Goal: Communication & Community: Answer question/provide support

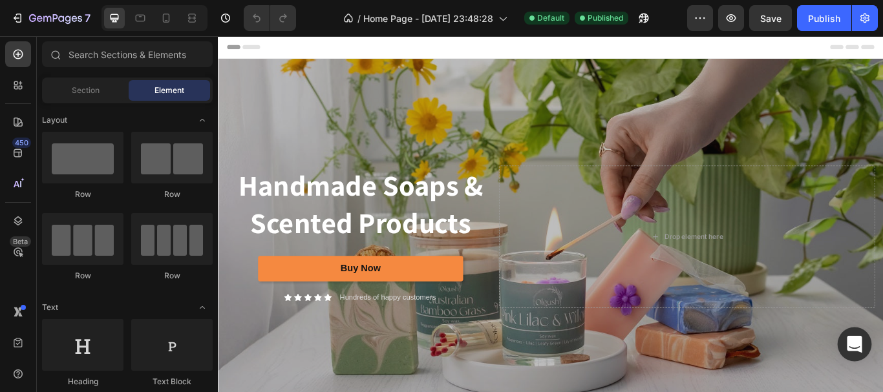
click at [850, 342] on icon "Open Intercom Messenger" at bounding box center [854, 344] width 15 height 17
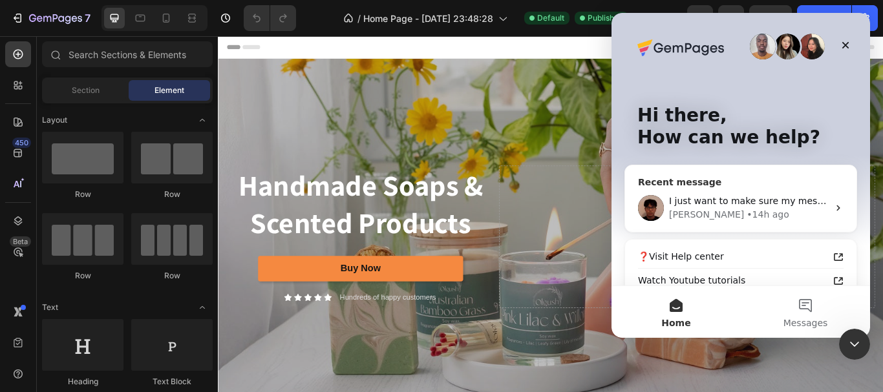
click at [771, 211] on div "[PERSON_NAME] • 14h ago" at bounding box center [748, 215] width 159 height 14
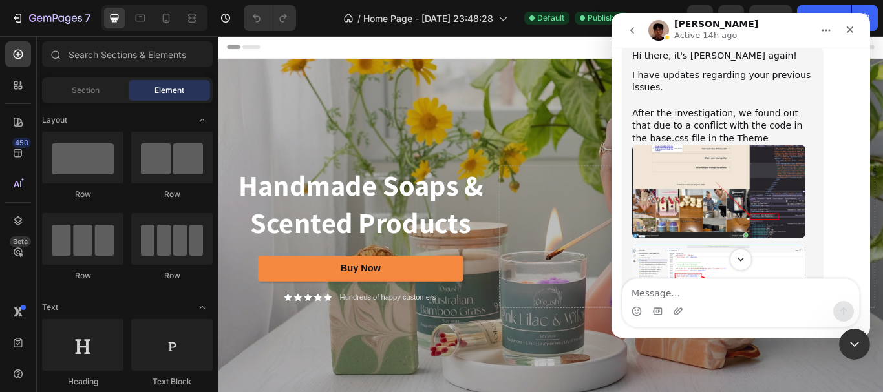
scroll to position [3741, 0]
click at [728, 290] on textarea "Message…" at bounding box center [741, 290] width 237 height 22
type textarea "hold on checking"
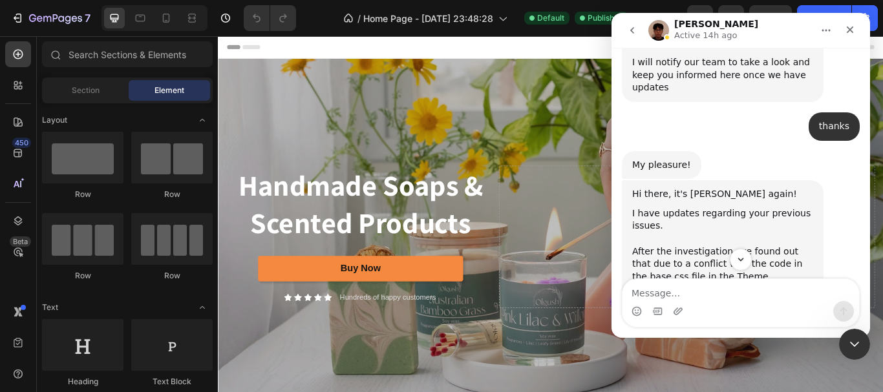
scroll to position [3585, 0]
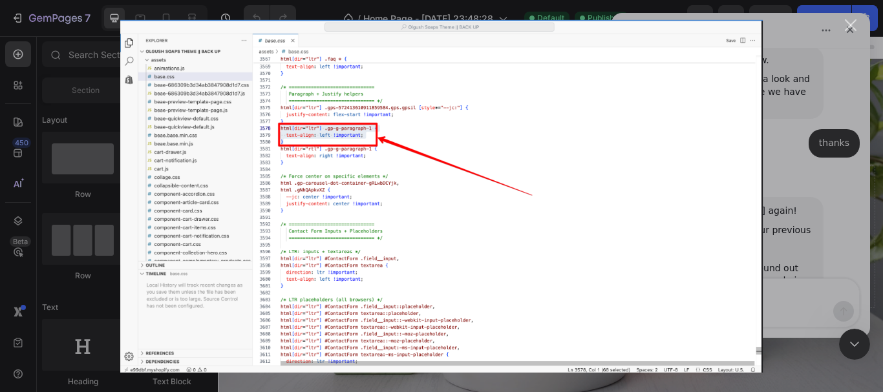
click at [812, 239] on div "Intercom messenger" at bounding box center [441, 196] width 883 height 392
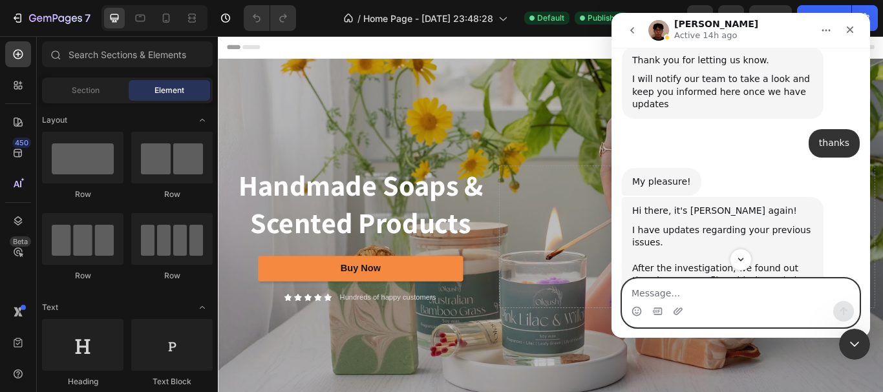
click at [696, 300] on textarea "Message…" at bounding box center [741, 290] width 237 height 22
paste textarea "t"
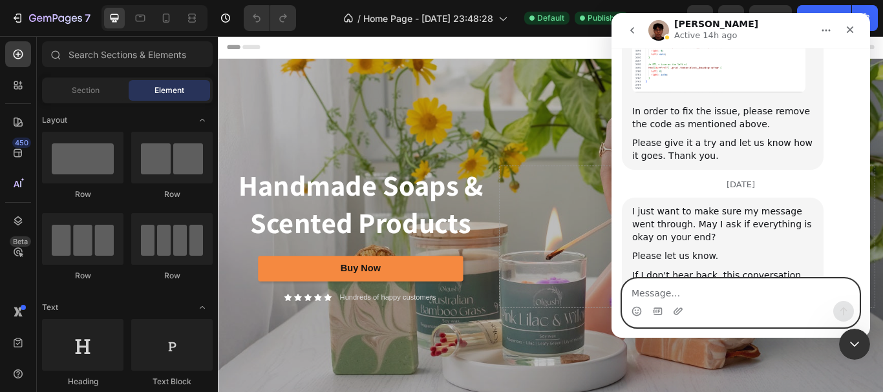
scroll to position [4146, 0]
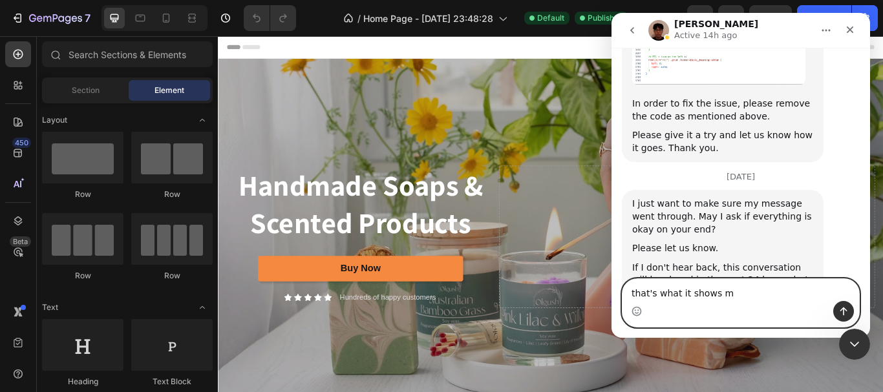
type textarea "that's what it shows me"
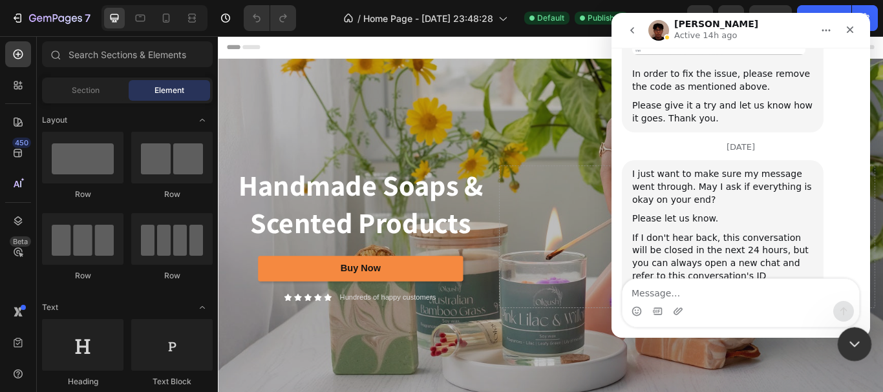
click at [858, 335] on icon "Close Intercom Messenger" at bounding box center [853, 343] width 16 height 16
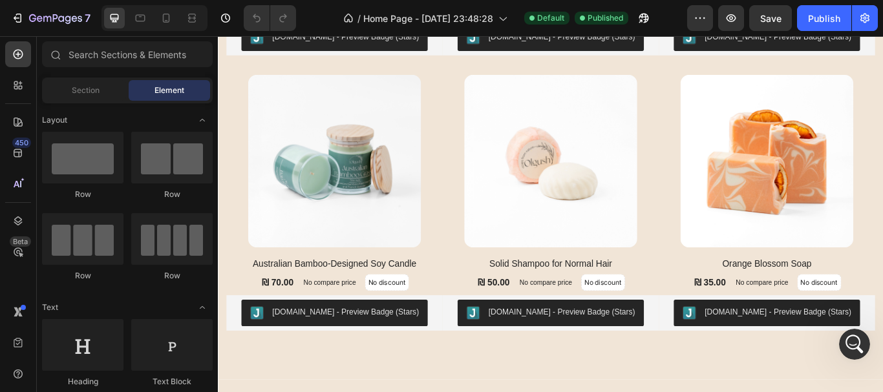
scroll to position [1348, 0]
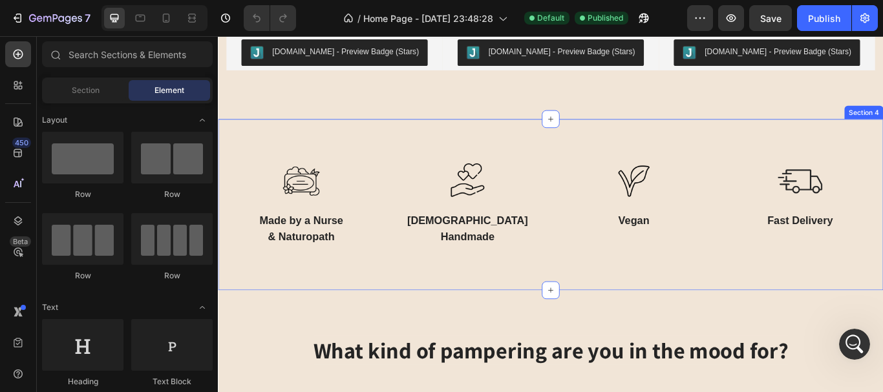
click at [813, 151] on div "Image Fast Delivery Text Block Image Vegan Text Block Image Israeli Handmade Te…" at bounding box center [606, 233] width 776 height 200
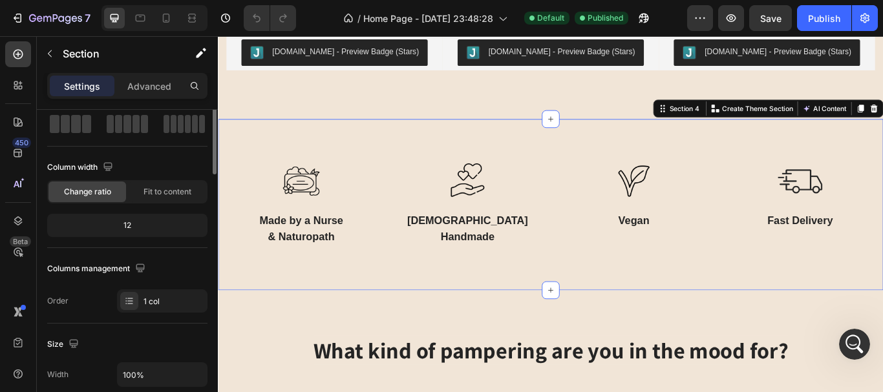
scroll to position [0, 0]
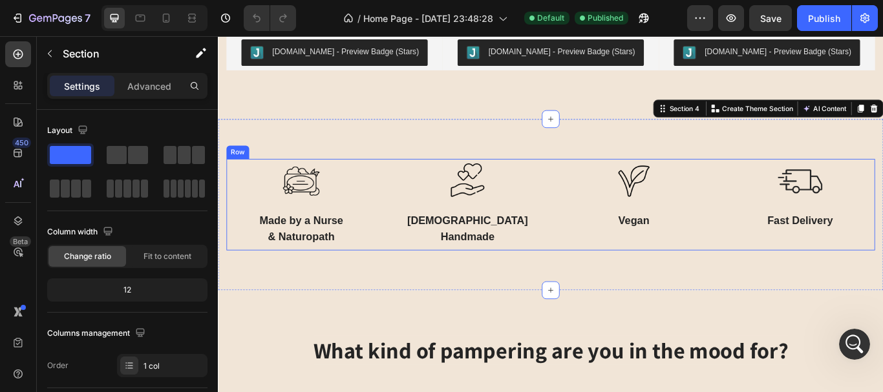
click at [794, 180] on div "Image Fast Delivery Text Block Image Vegan Text Block Image Israeli Handmade Te…" at bounding box center [606, 233] width 756 height 107
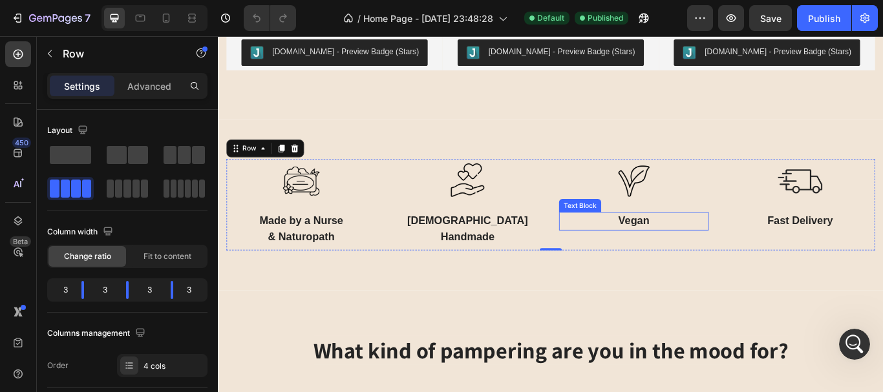
click at [697, 248] on p "Vegan" at bounding box center [703, 252] width 172 height 19
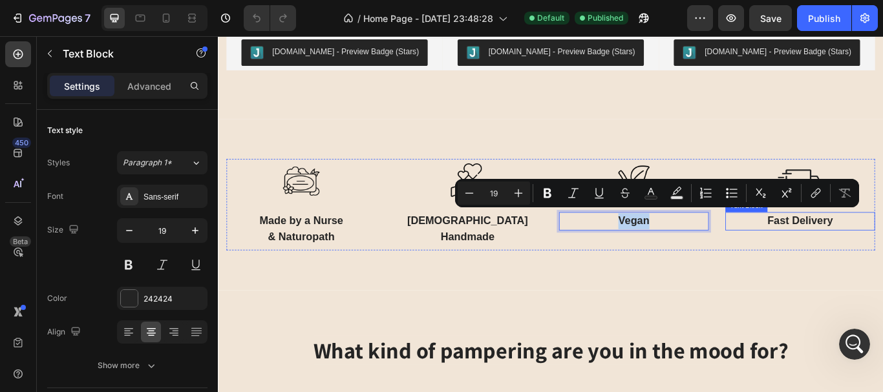
click at [882, 248] on p "Fast Delivery" at bounding box center [897, 252] width 172 height 19
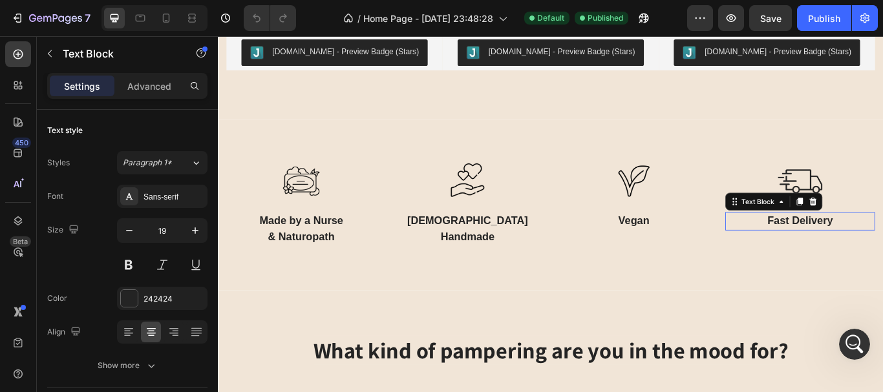
click at [882, 248] on p "Fast Delivery" at bounding box center [897, 252] width 172 height 19
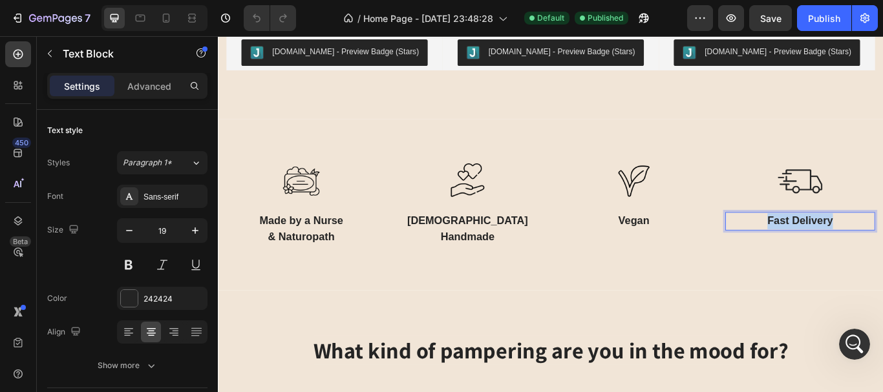
click at [882, 248] on p "Fast Delivery" at bounding box center [897, 252] width 172 height 19
copy p "Fast Delivery"
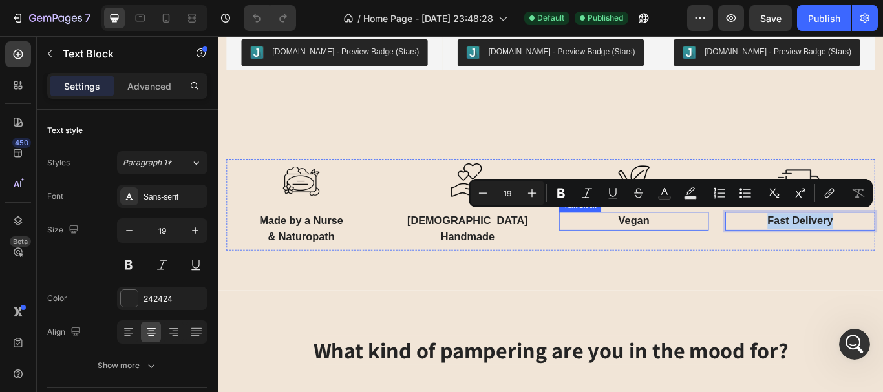
click at [700, 244] on p "Vegan" at bounding box center [703, 252] width 172 height 19
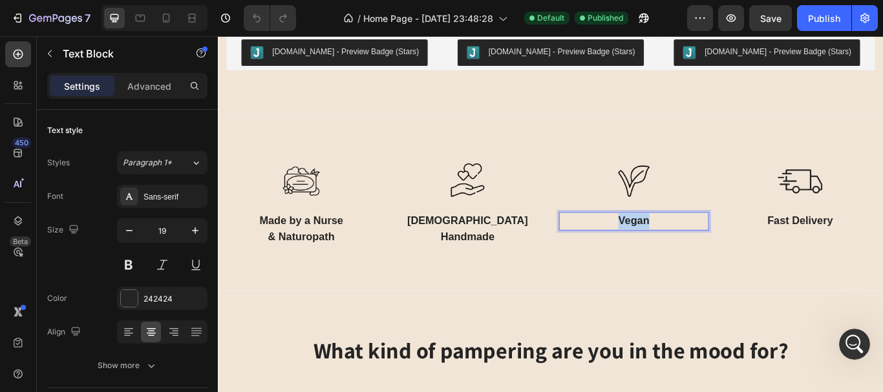
click at [700, 244] on p "Vegan" at bounding box center [703, 252] width 172 height 19
click at [877, 243] on p "Fast Delivery" at bounding box center [897, 252] width 172 height 19
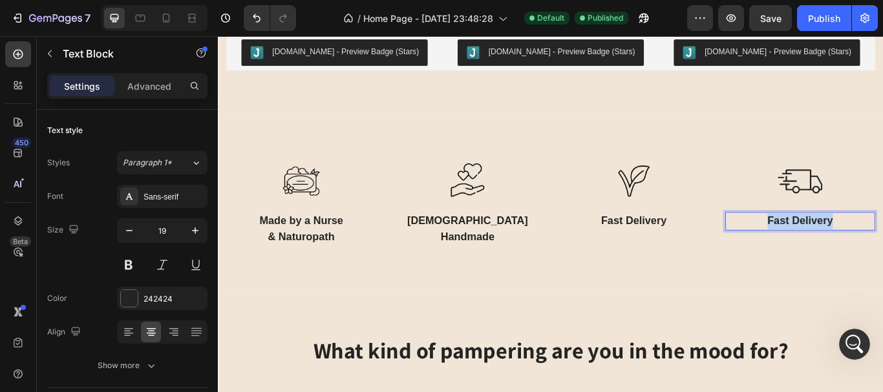
click at [877, 243] on p "Fast Delivery" at bounding box center [897, 252] width 172 height 19
click at [709, 205] on img at bounding box center [703, 206] width 52 height 52
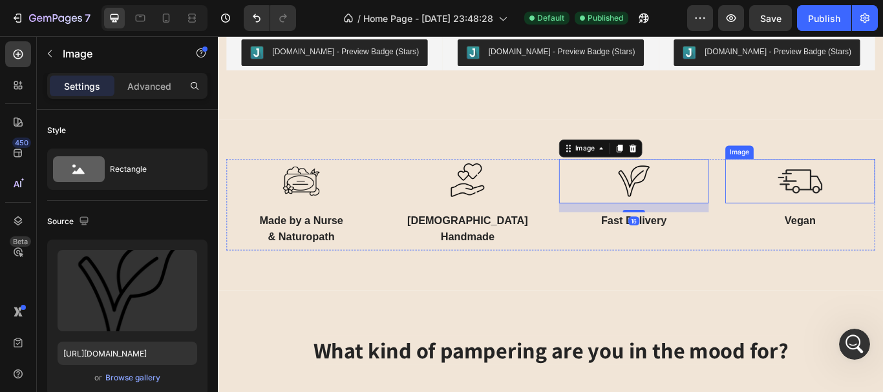
click at [882, 200] on img at bounding box center [897, 206] width 52 height 52
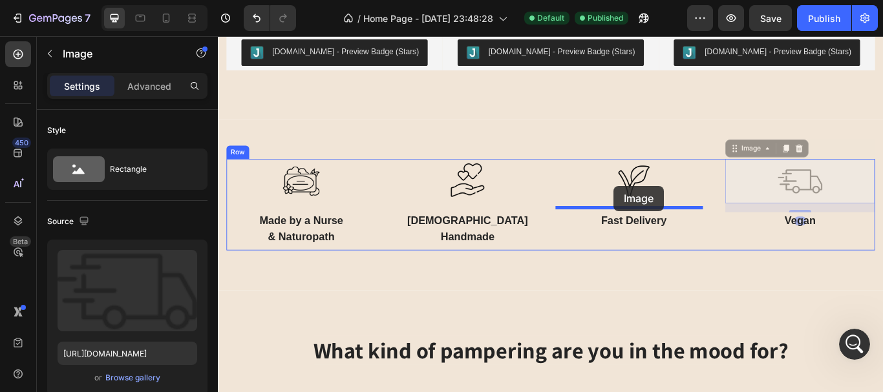
drag, startPoint x: 814, startPoint y: 164, endPoint x: 679, endPoint y: 211, distance: 142.3
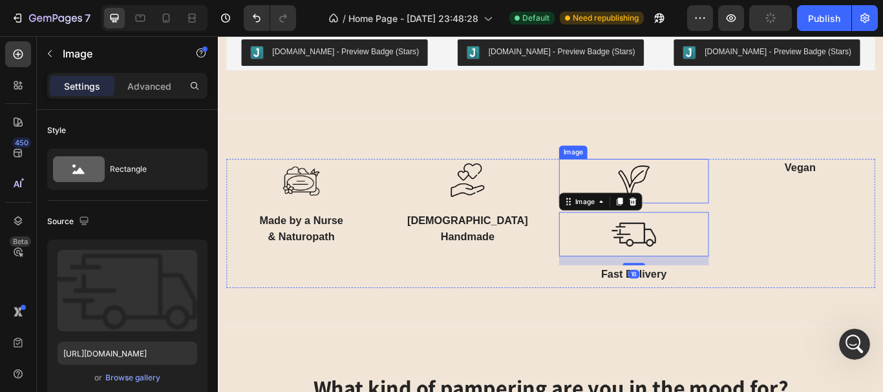
click at [643, 184] on div at bounding box center [702, 206] width 175 height 52
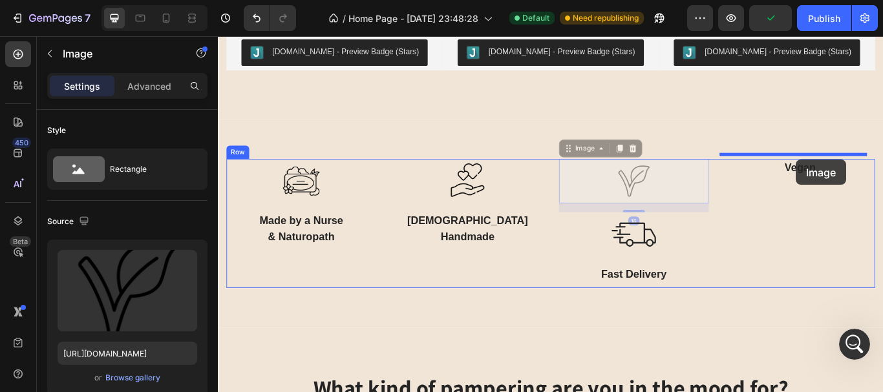
drag, startPoint x: 623, startPoint y: 164, endPoint x: 891, endPoint y: 180, distance: 268.8
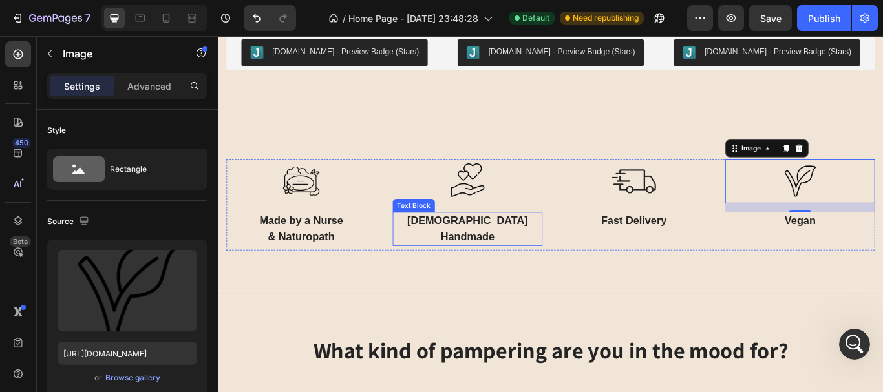
click at [509, 264] on p "Handmade" at bounding box center [509, 271] width 172 height 19
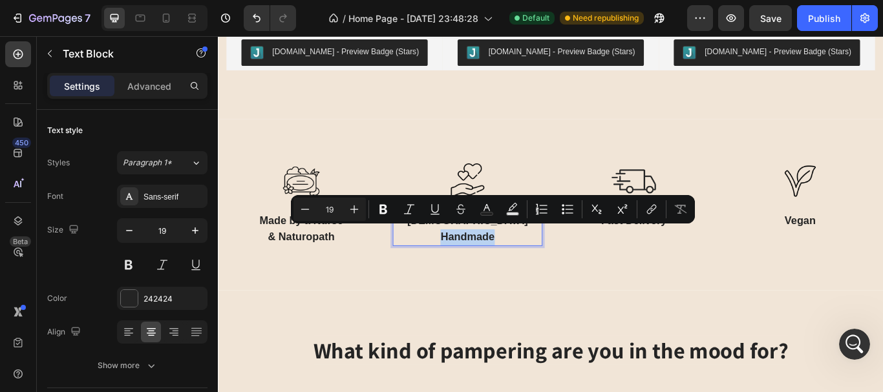
click at [464, 264] on p "Handmade" at bounding box center [509, 271] width 172 height 19
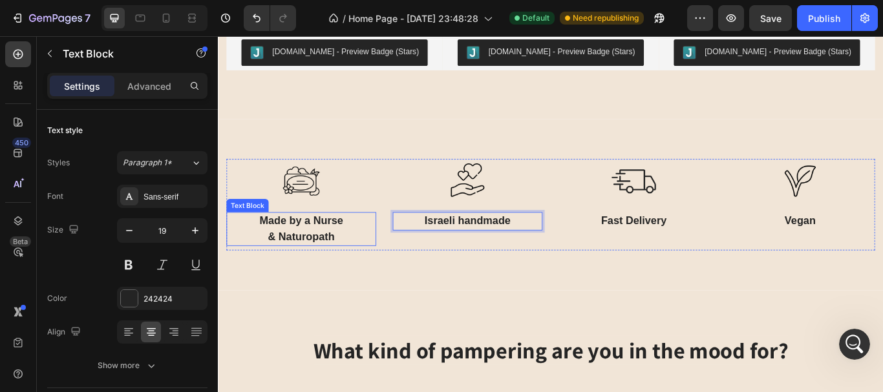
click at [307, 255] on p "Made by a Nurse" at bounding box center [315, 252] width 172 height 19
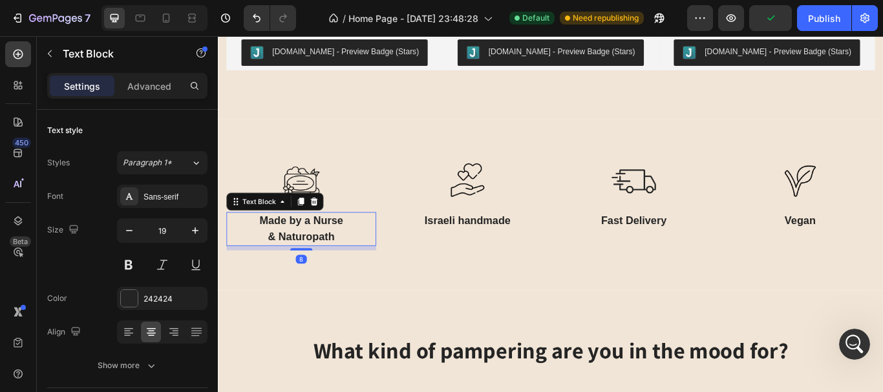
click at [262, 266] on p "& Naturopath" at bounding box center [315, 271] width 172 height 19
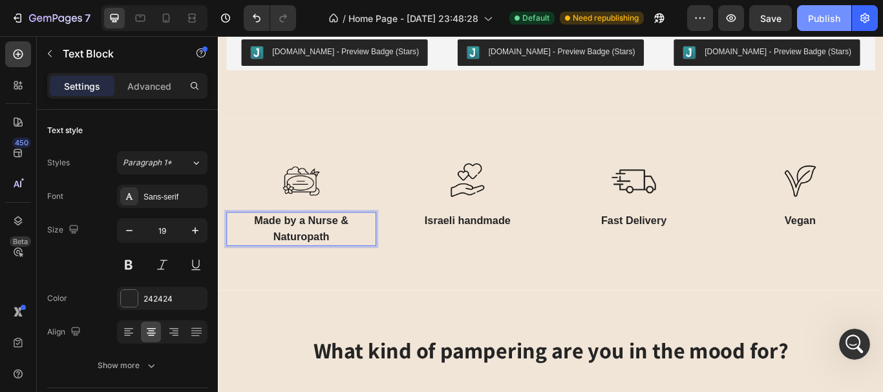
click at [816, 21] on div "Publish" at bounding box center [824, 19] width 32 height 14
